Goal: Navigation & Orientation: Find specific page/section

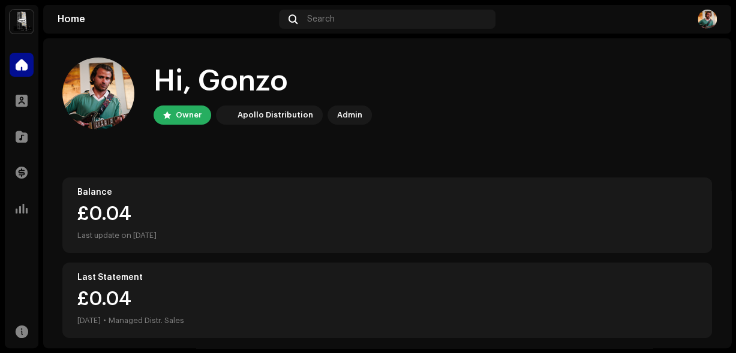
click at [181, 118] on div "Owner" at bounding box center [189, 115] width 26 height 14
click at [176, 126] on div "Hi, Gonzo Owner Apollo Distribution Admin" at bounding box center [387, 94] width 650 height 72
click at [183, 118] on div "Owner" at bounding box center [189, 115] width 26 height 14
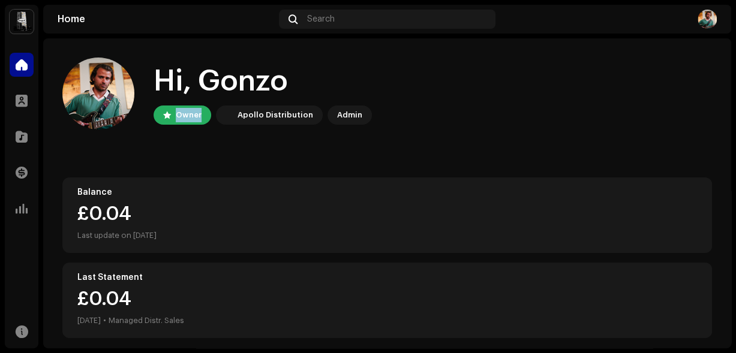
click at [183, 118] on div "Owner" at bounding box center [189, 115] width 26 height 14
click at [185, 125] on div "Hi, Gonzo Owner Apollo Distribution Admin" at bounding box center [387, 94] width 650 height 72
click at [188, 113] on div "Owner" at bounding box center [189, 115] width 26 height 14
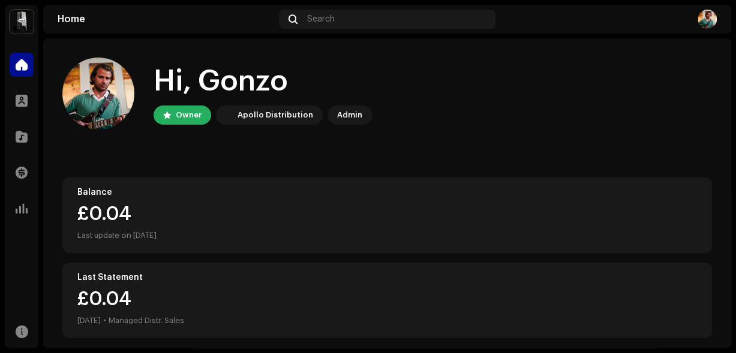
click at [188, 113] on div "Owner" at bounding box center [189, 115] width 26 height 14
click at [186, 128] on div "Hi, Gonzo Owner Apollo Distribution Admin" at bounding box center [387, 94] width 650 height 72
click at [189, 116] on div "Owner" at bounding box center [189, 115] width 26 height 14
click at [186, 128] on div "Hi, Gonzo Owner Apollo Distribution Admin" at bounding box center [387, 94] width 650 height 72
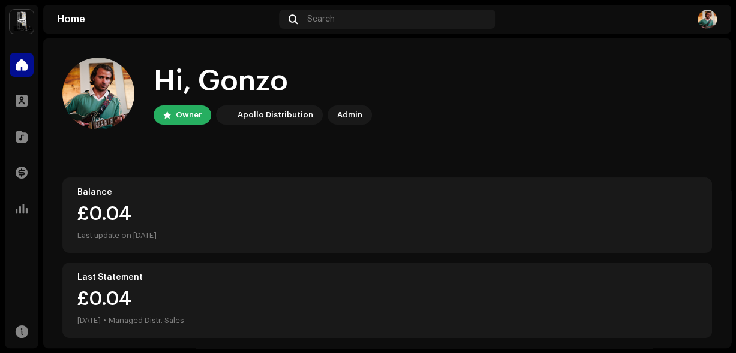
click at [188, 119] on div "Owner" at bounding box center [189, 115] width 26 height 14
click at [188, 118] on div "Owner" at bounding box center [189, 115] width 26 height 14
click at [186, 125] on div "Hi, Gonzo Owner Apollo Distribution Admin" at bounding box center [387, 94] width 650 height 72
click at [188, 112] on div "Owner" at bounding box center [189, 115] width 26 height 14
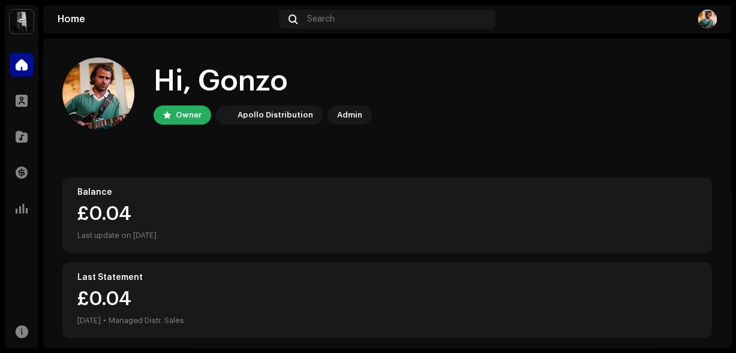
click at [187, 129] on div "Hi, Gonzo Owner Apollo Distribution Admin" at bounding box center [387, 94] width 650 height 72
click at [187, 116] on div "Owner" at bounding box center [189, 115] width 26 height 14
drag, startPoint x: 186, startPoint y: 129, endPoint x: 187, endPoint y: 122, distance: 7.3
click at [186, 129] on div "Hi, Gonzo Owner Apollo Distribution Admin" at bounding box center [387, 94] width 650 height 72
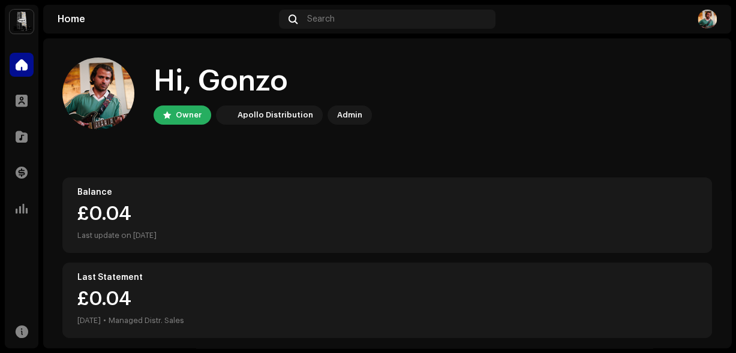
click at [187, 118] on div "Owner" at bounding box center [189, 115] width 26 height 14
click at [185, 124] on div "Owner" at bounding box center [183, 115] width 58 height 19
click at [187, 116] on div "Owner" at bounding box center [189, 115] width 26 height 14
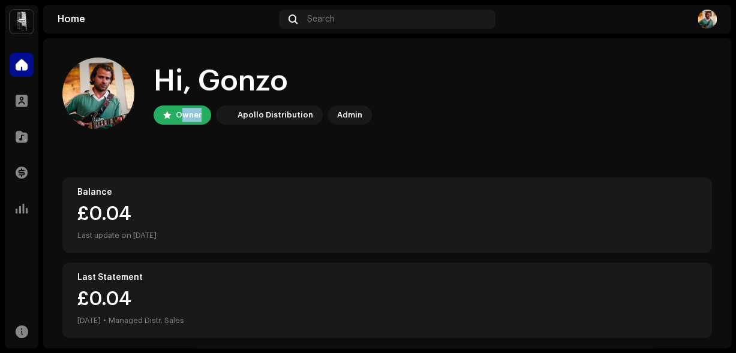
click at [184, 122] on div "Owner" at bounding box center [183, 115] width 58 height 19
click at [185, 118] on div "Owner" at bounding box center [189, 115] width 26 height 14
click at [184, 122] on div "Owner" at bounding box center [189, 115] width 26 height 14
click at [187, 116] on div "Owner" at bounding box center [189, 115] width 26 height 14
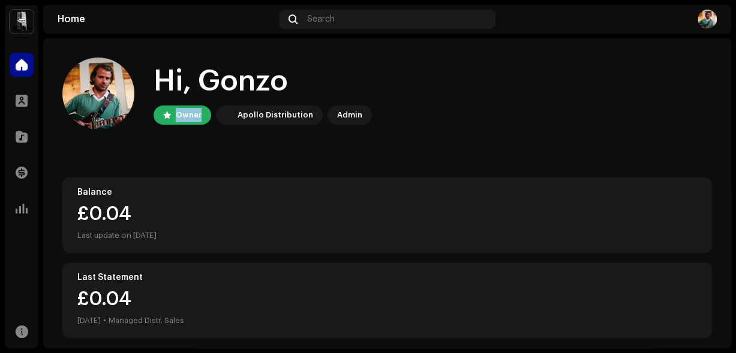
click at [187, 116] on div "Owner" at bounding box center [189, 115] width 26 height 14
click at [184, 124] on div "Owner" at bounding box center [183, 115] width 58 height 19
